Goal: Information Seeking & Learning: Learn about a topic

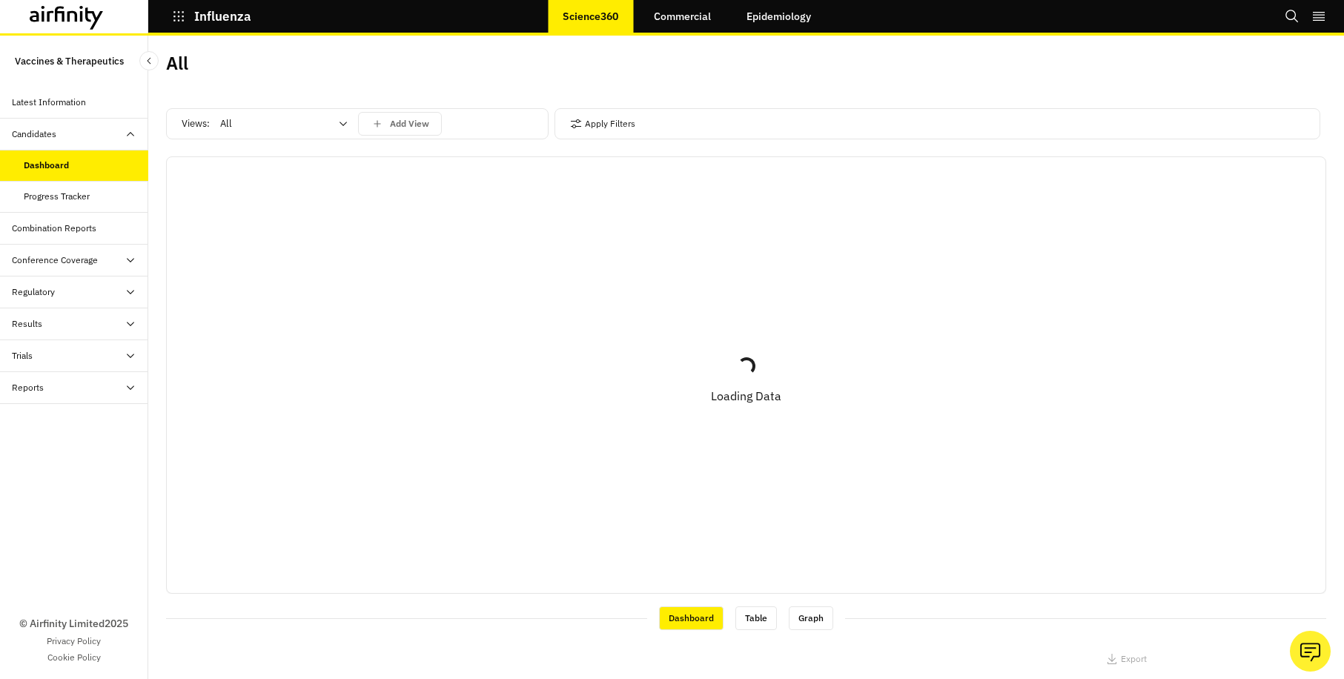
click at [924, 476] on div "Loading... Loading Data" at bounding box center [746, 375] width 1159 height 424
click at [605, 554] on div "Loading... Loading Data" at bounding box center [746, 375] width 1159 height 424
click at [69, 197] on div "Progress Tracker" at bounding box center [57, 196] width 66 height 13
click at [59, 224] on div "Combination Reports" at bounding box center [54, 228] width 85 height 13
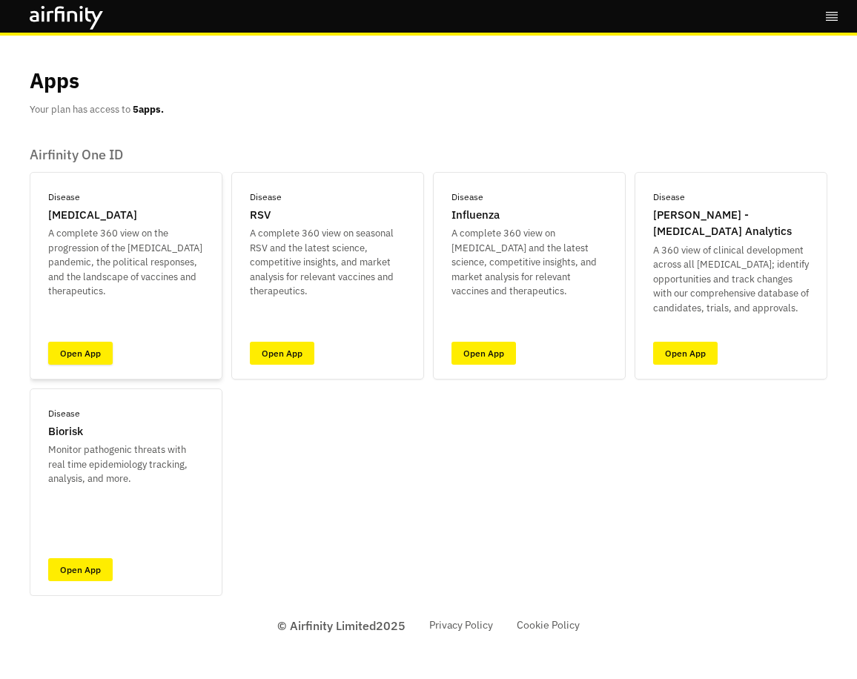
click at [93, 351] on link "Open App" at bounding box center [80, 353] width 64 height 23
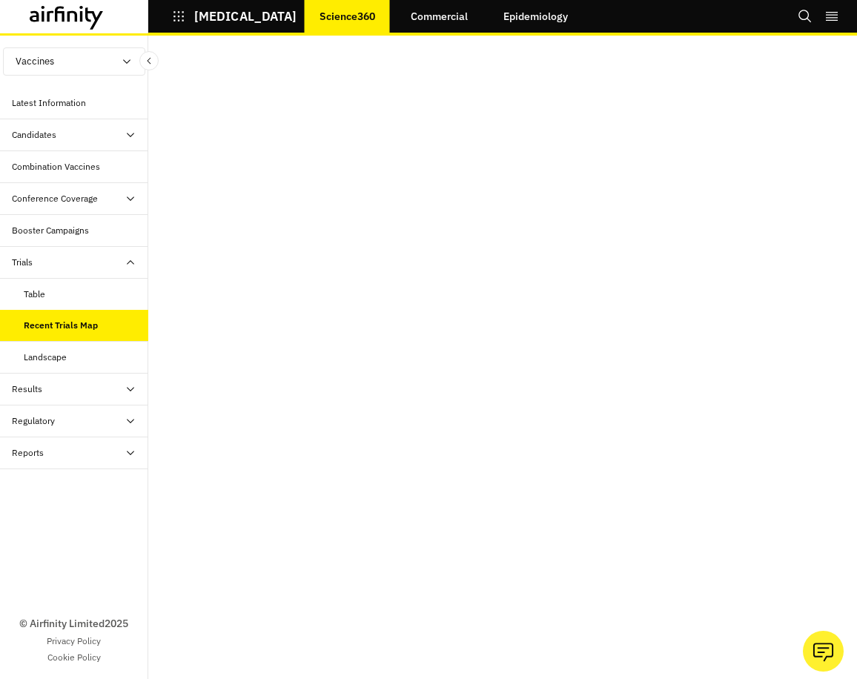
click at [57, 358] on div "Landscape" at bounding box center [45, 357] width 43 height 13
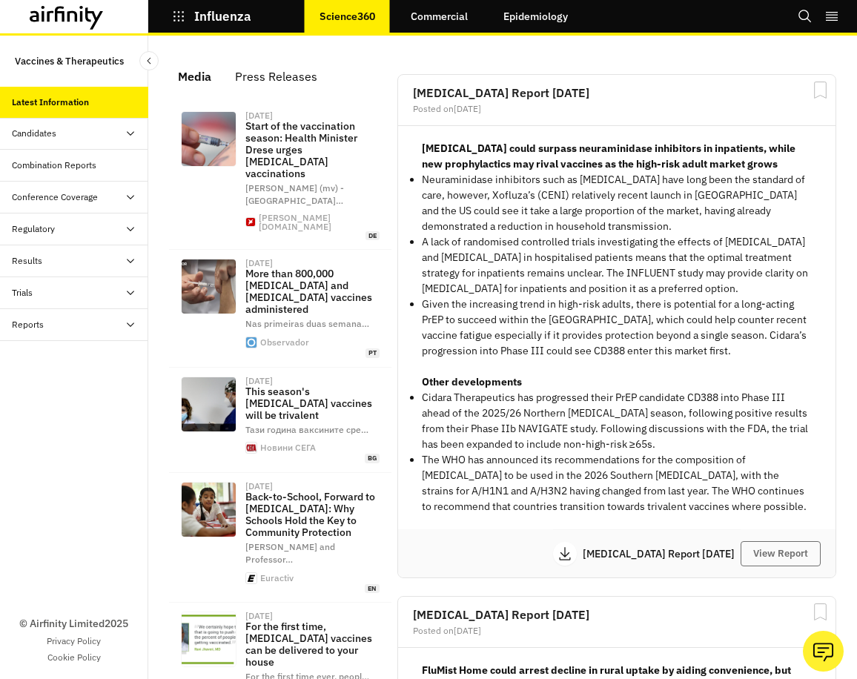
scroll to position [1203, 434]
click at [129, 291] on icon at bounding box center [131, 293] width 12 height 12
click at [87, 356] on div "Recent Trials Map" at bounding box center [59, 356] width 71 height 13
